Goal: Browse casually: Explore the website without a specific task or goal

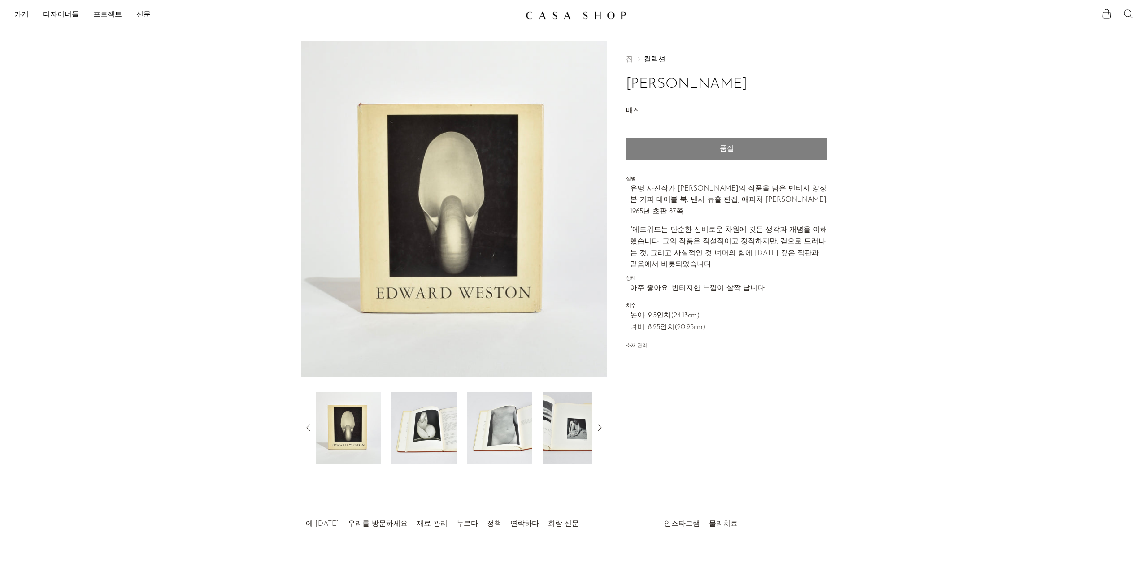
click at [449, 435] on img at bounding box center [423, 428] width 65 height 72
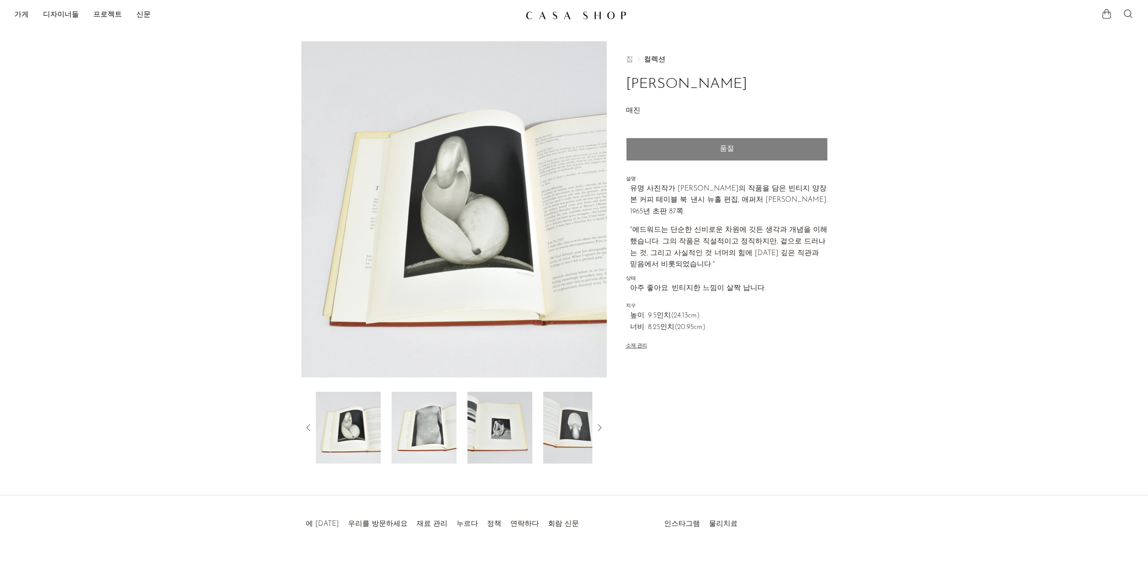
click at [433, 425] on img at bounding box center [423, 428] width 65 height 72
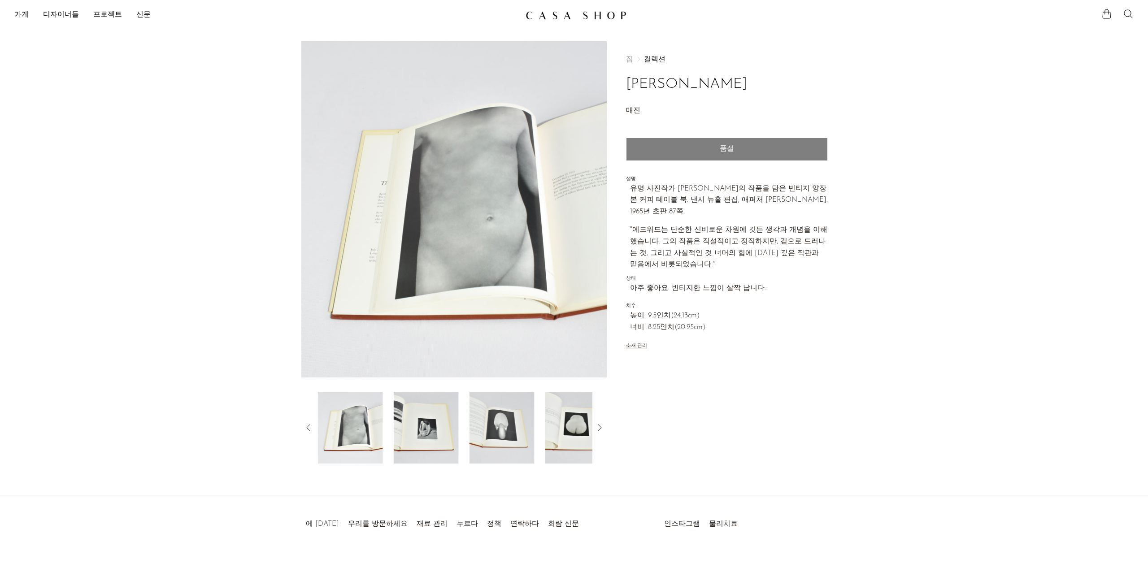
click at [434, 429] on img at bounding box center [426, 428] width 65 height 72
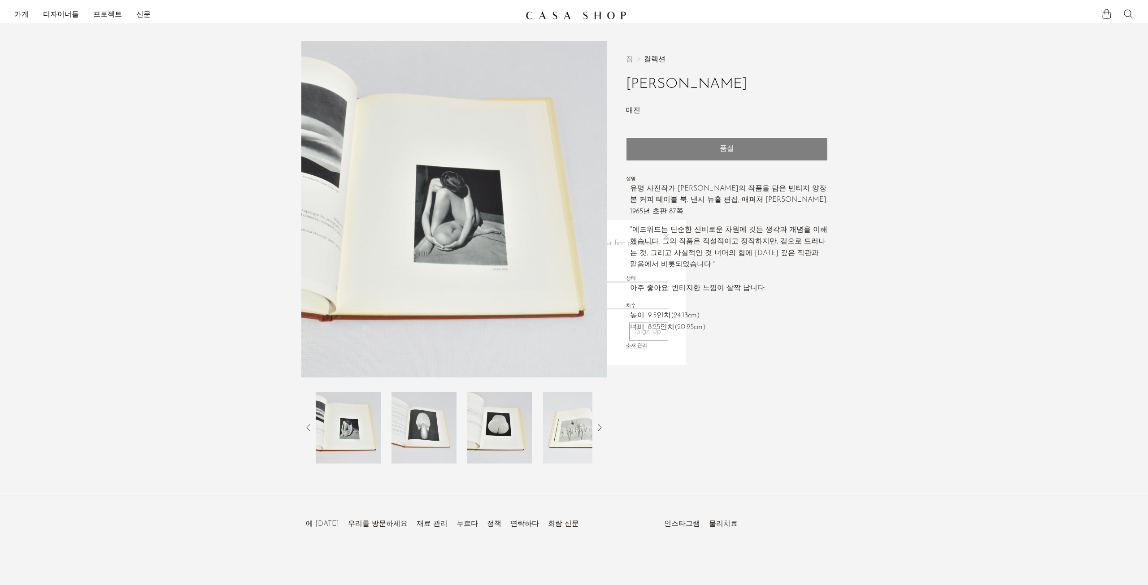
click at [358, 437] on img at bounding box center [348, 428] width 65 height 72
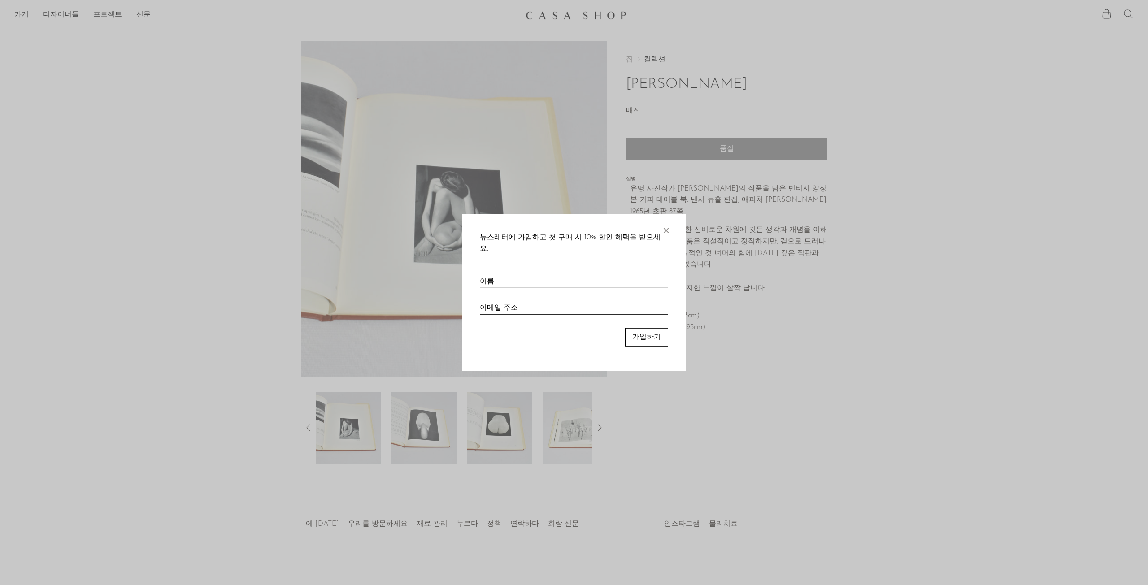
drag, startPoint x: 662, startPoint y: 236, endPoint x: 543, endPoint y: 353, distance: 166.7
click at [660, 238] on div "뉴스레터에 가입하고 첫 구매 시 10% 할인 혜택을 받으세요. ×" at bounding box center [574, 243] width 188 height 23
click at [442, 424] on div at bounding box center [574, 292] width 1148 height 585
click at [661, 236] on font "×" at bounding box center [665, 228] width 9 height 18
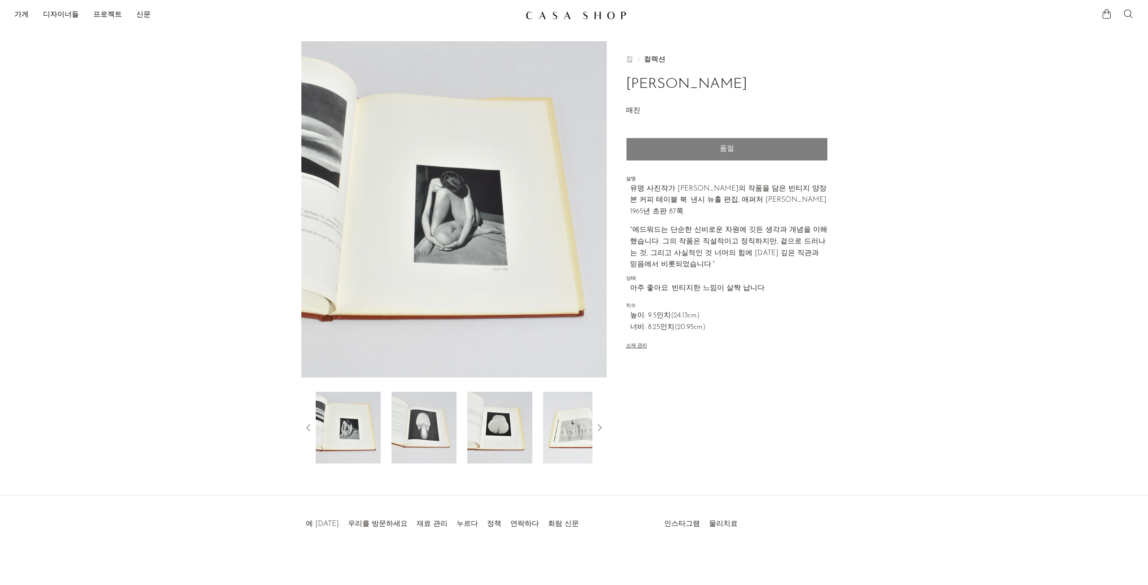
drag, startPoint x: 665, startPoint y: 235, endPoint x: 643, endPoint y: 263, distance: 35.1
click at [665, 236] on p ""에드워드는 단순한 신비로운 차원에 깃든 생각과 개념을 이해했습니다. 그의 작품은 직설적이고 정직하지만, 겉으로 드러나는 것, 그리고 사실적인…" at bounding box center [729, 248] width 198 height 46
click at [457, 454] on div at bounding box center [454, 428] width 277 height 72
click at [496, 432] on img at bounding box center [499, 428] width 65 height 72
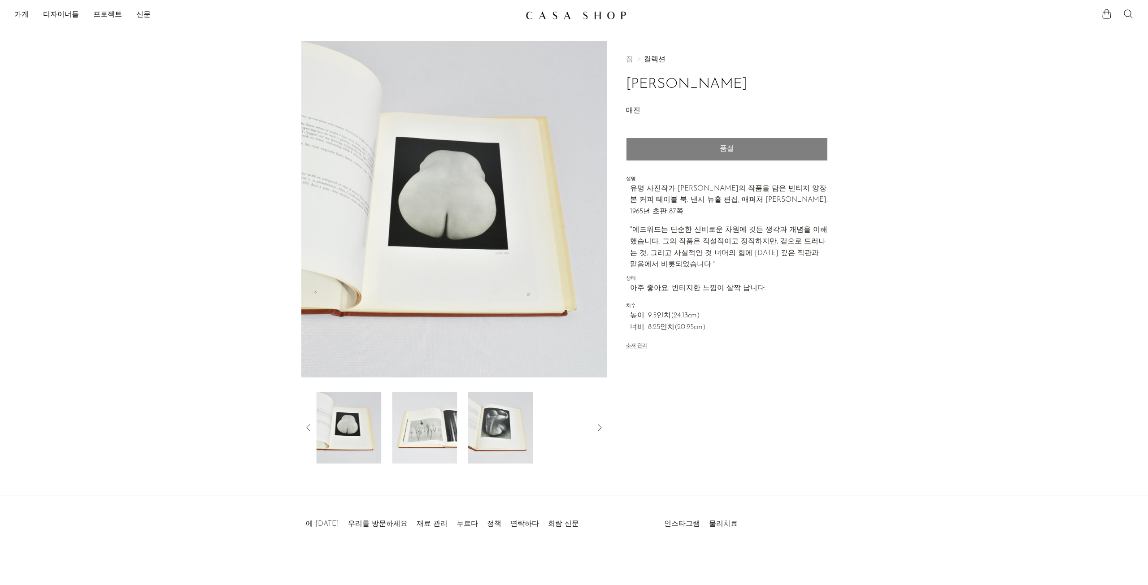
click at [496, 432] on img at bounding box center [500, 428] width 65 height 72
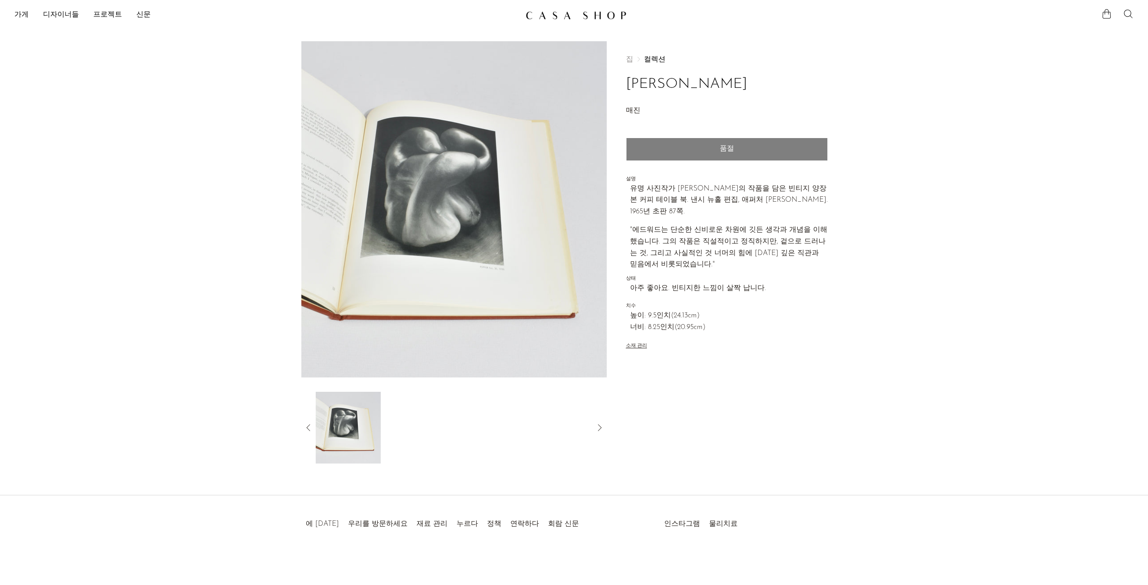
click at [351, 431] on img at bounding box center [348, 428] width 65 height 72
